Goal: Information Seeking & Learning: Learn about a topic

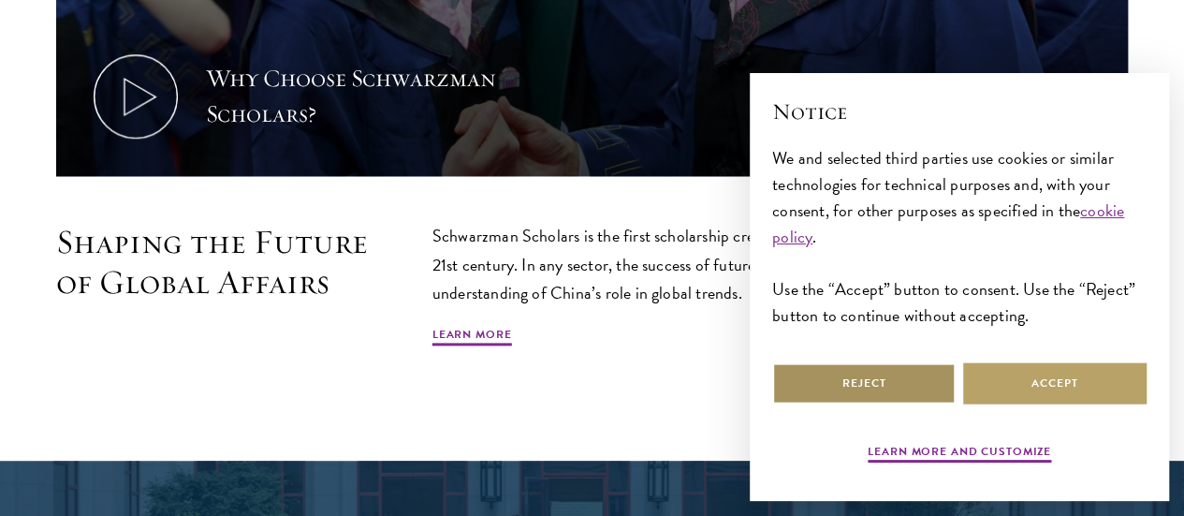
click at [930, 381] on button "Reject" at bounding box center [863, 383] width 183 height 42
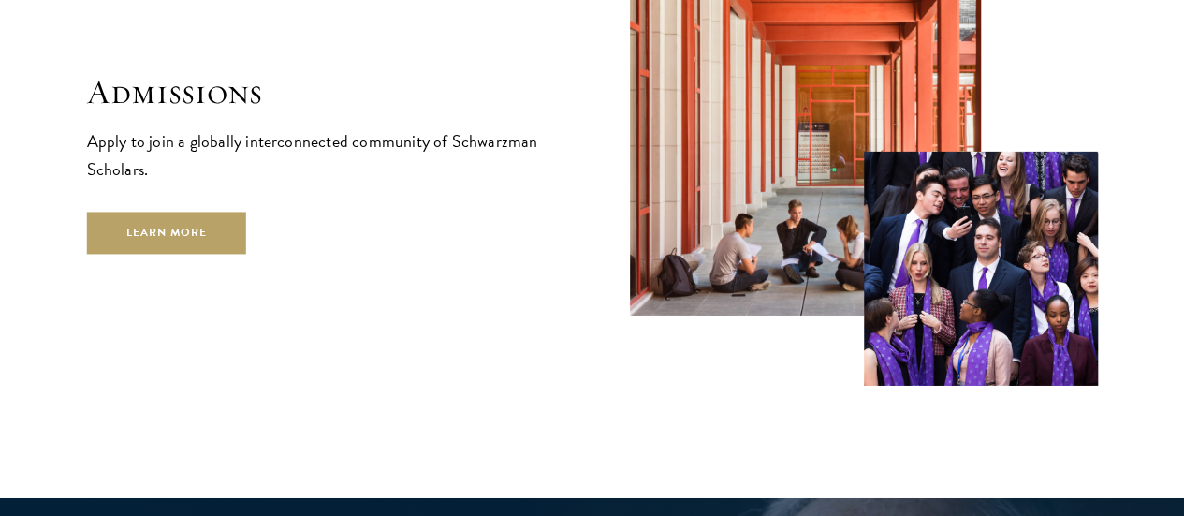
scroll to position [3001, 0]
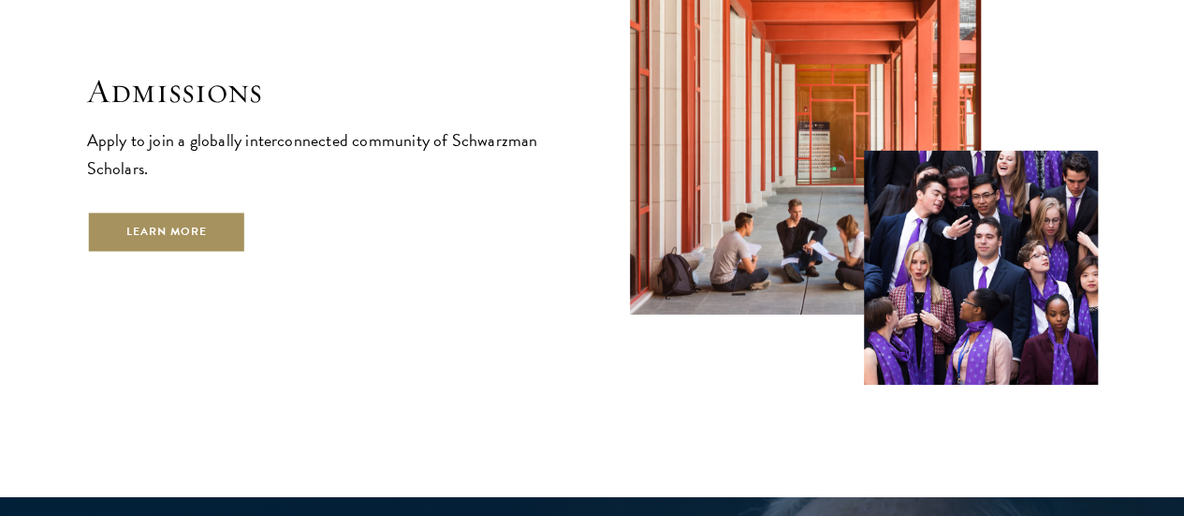
click at [247, 242] on link "Learn More" at bounding box center [167, 232] width 160 height 42
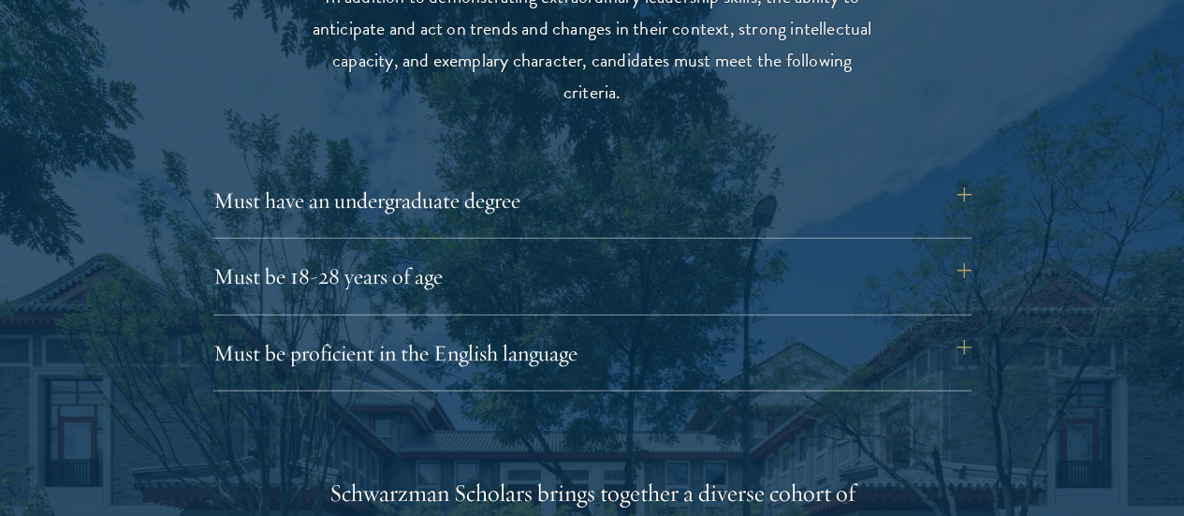
scroll to position [2528, 0]
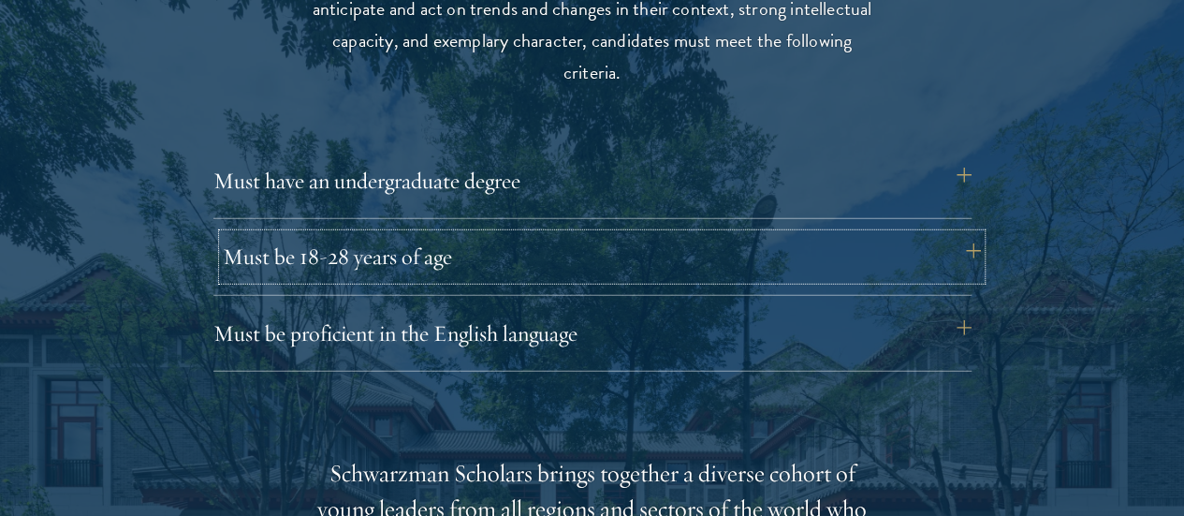
click at [972, 234] on button "Must be 18-28 years of age" at bounding box center [602, 256] width 758 height 45
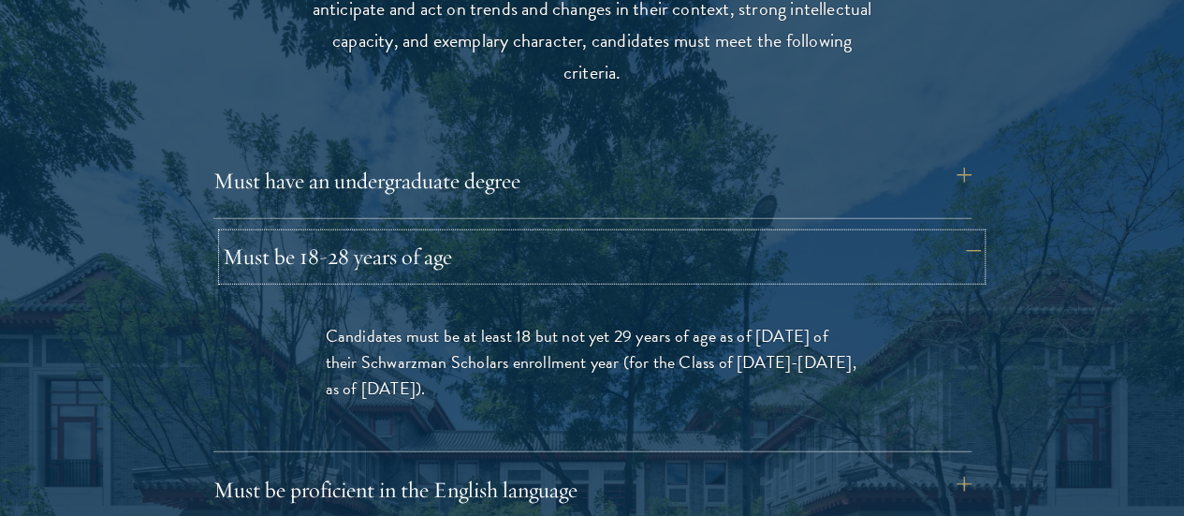
click at [972, 234] on button "Must be 18-28 years of age" at bounding box center [602, 256] width 758 height 45
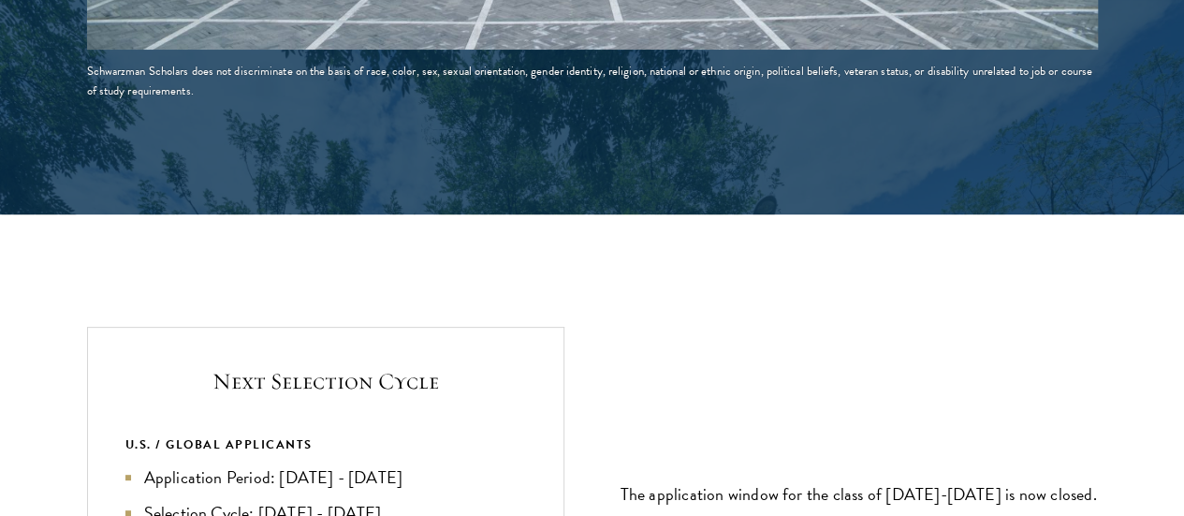
scroll to position [3867, 0]
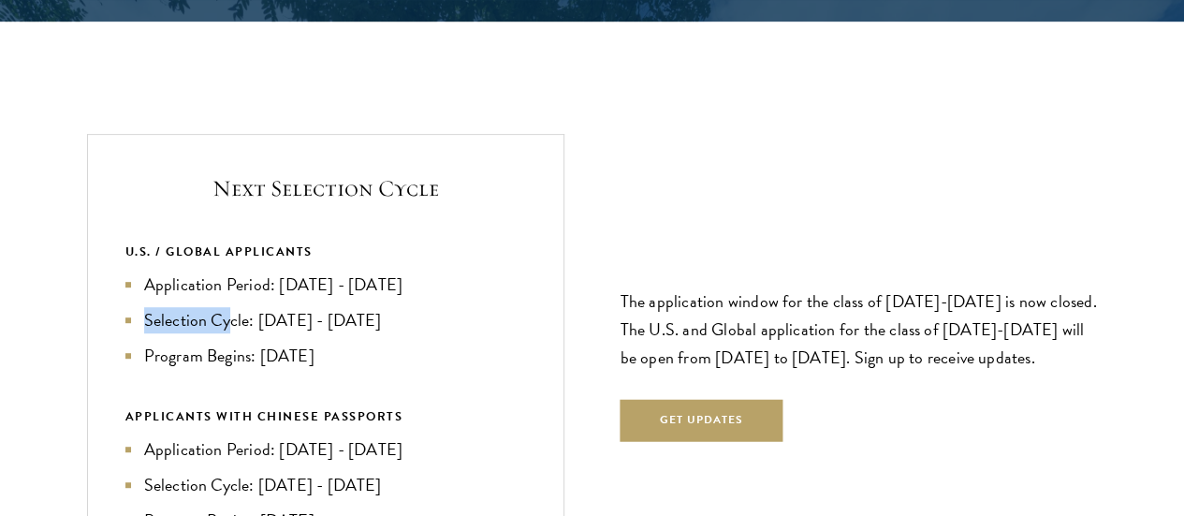
drag, startPoint x: 324, startPoint y: 222, endPoint x: 219, endPoint y: 194, distance: 108.5
click at [219, 271] on ul "Application Period: [DATE] - [DATE] Selection Cycle: [DATE] - [DATE] Program Be…" at bounding box center [325, 319] width 401 height 97
click at [319, 271] on li "Application Period: [DATE] - [DATE]" at bounding box center [325, 284] width 401 height 26
drag, startPoint x: 429, startPoint y: 277, endPoint x: 211, endPoint y: 178, distance: 238.7
click at [211, 271] on ul "Application Period: [DATE] - [DATE] Selection Cycle: [DATE] - [DATE] Program Be…" at bounding box center [325, 319] width 401 height 97
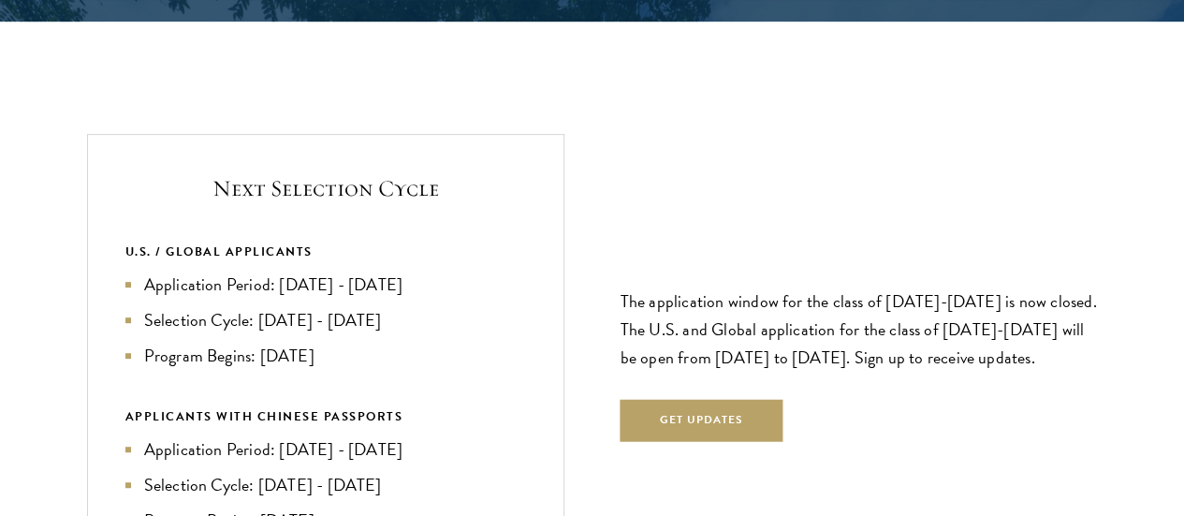
click at [629, 287] on p "The application window for the class of [DATE]-[DATE] is now closed. The U.S. a…" at bounding box center [858, 329] width 477 height 84
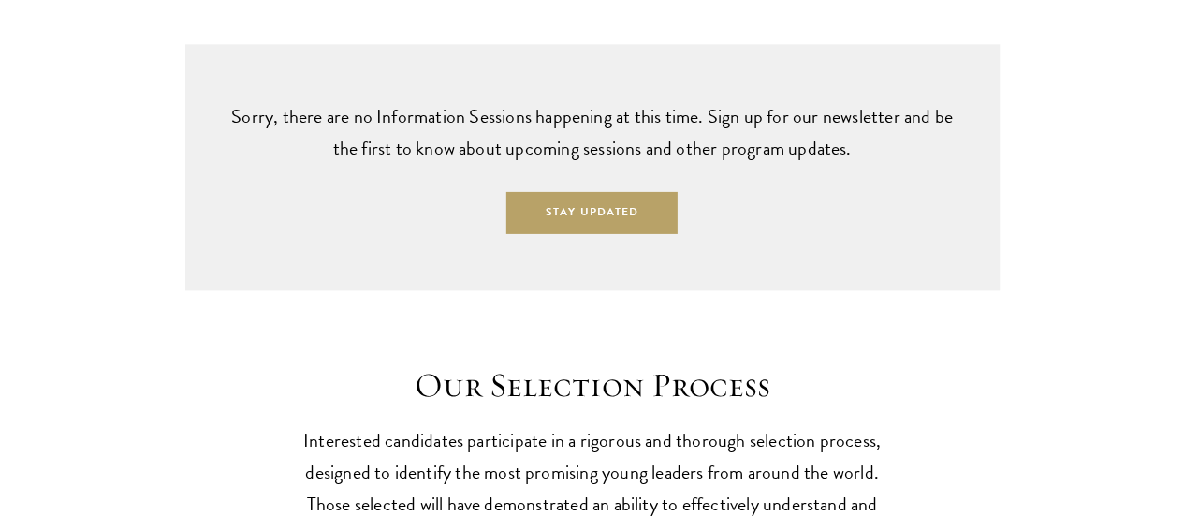
scroll to position [4696, 0]
